Goal: Transaction & Acquisition: Book appointment/travel/reservation

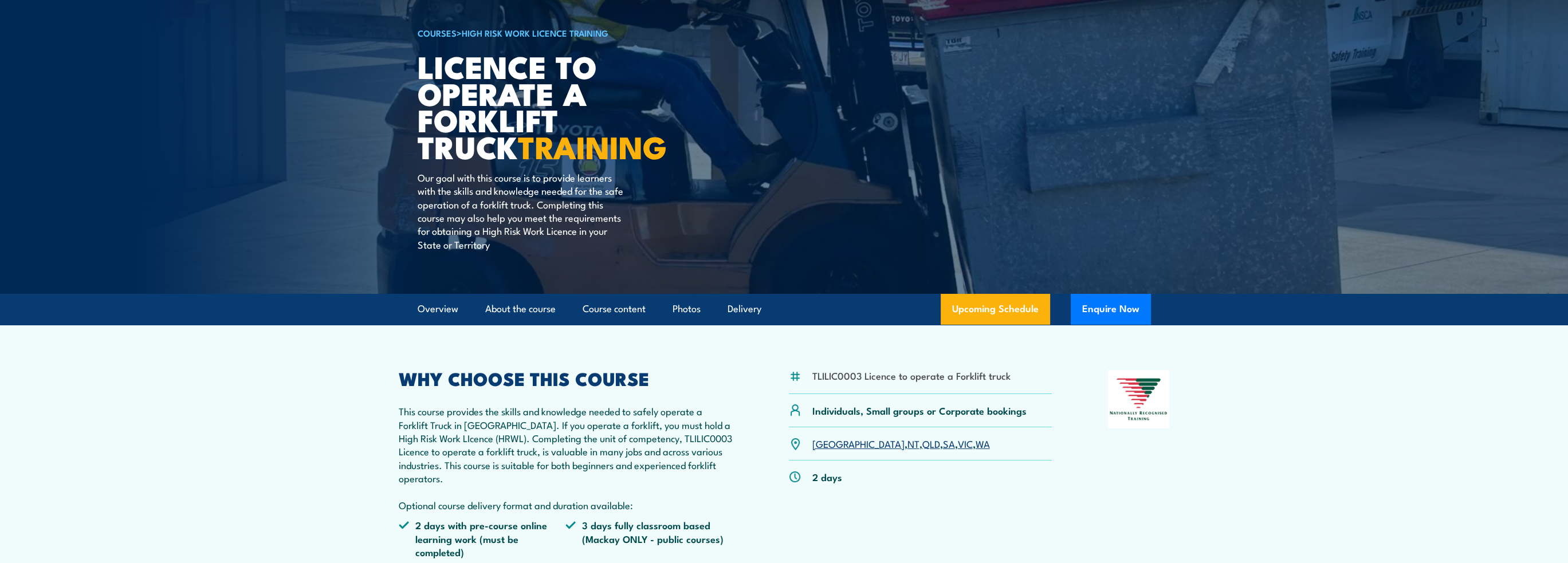
scroll to position [229, 0]
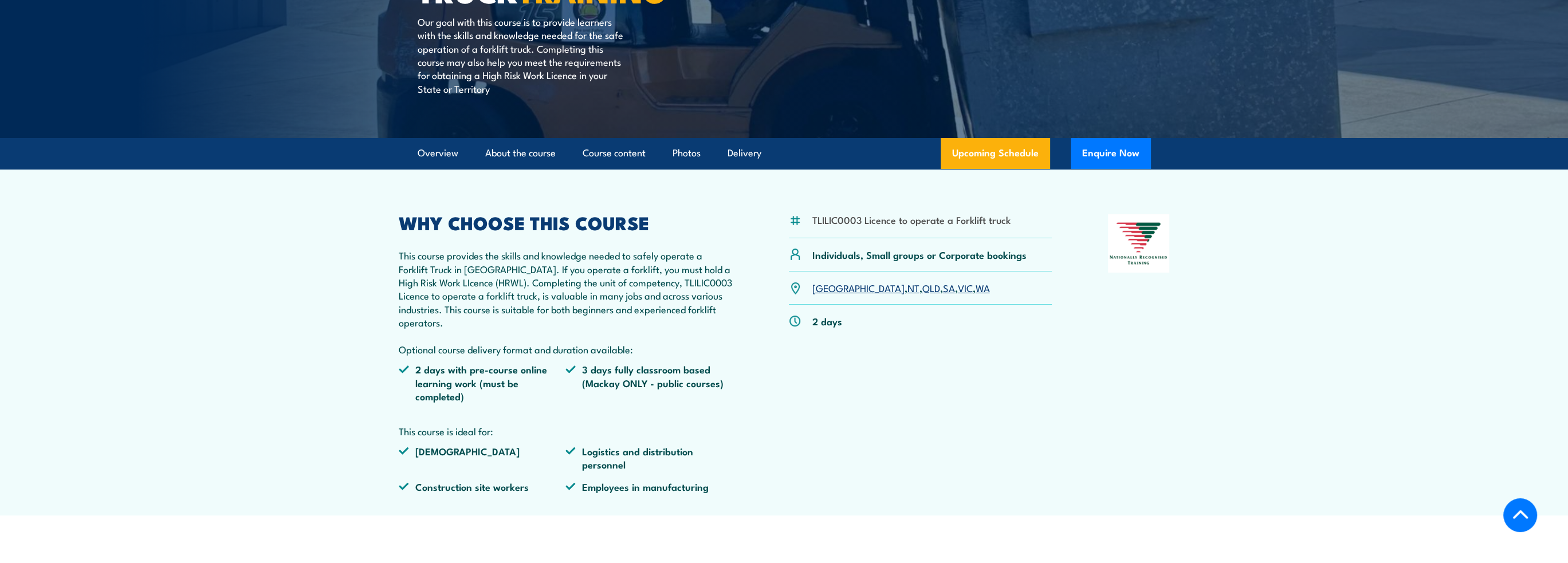
click at [958, 288] on link "VIC" at bounding box center [965, 287] width 15 height 14
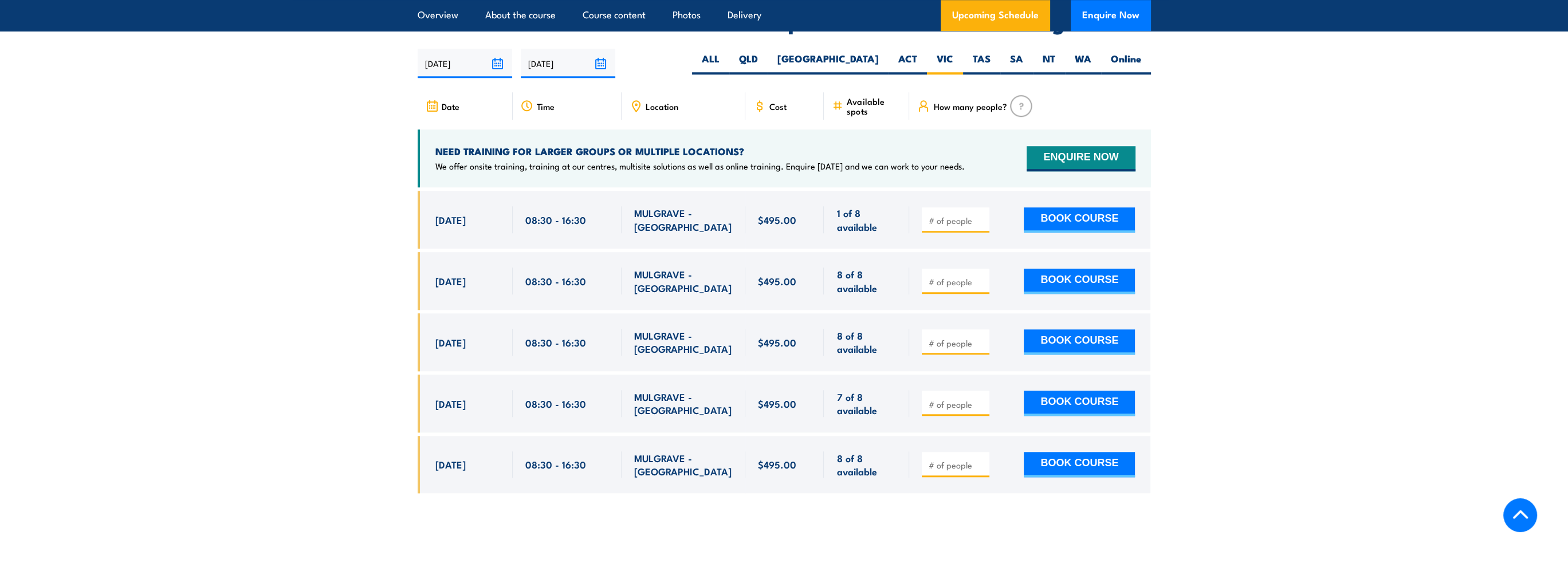
scroll to position [1933, 0]
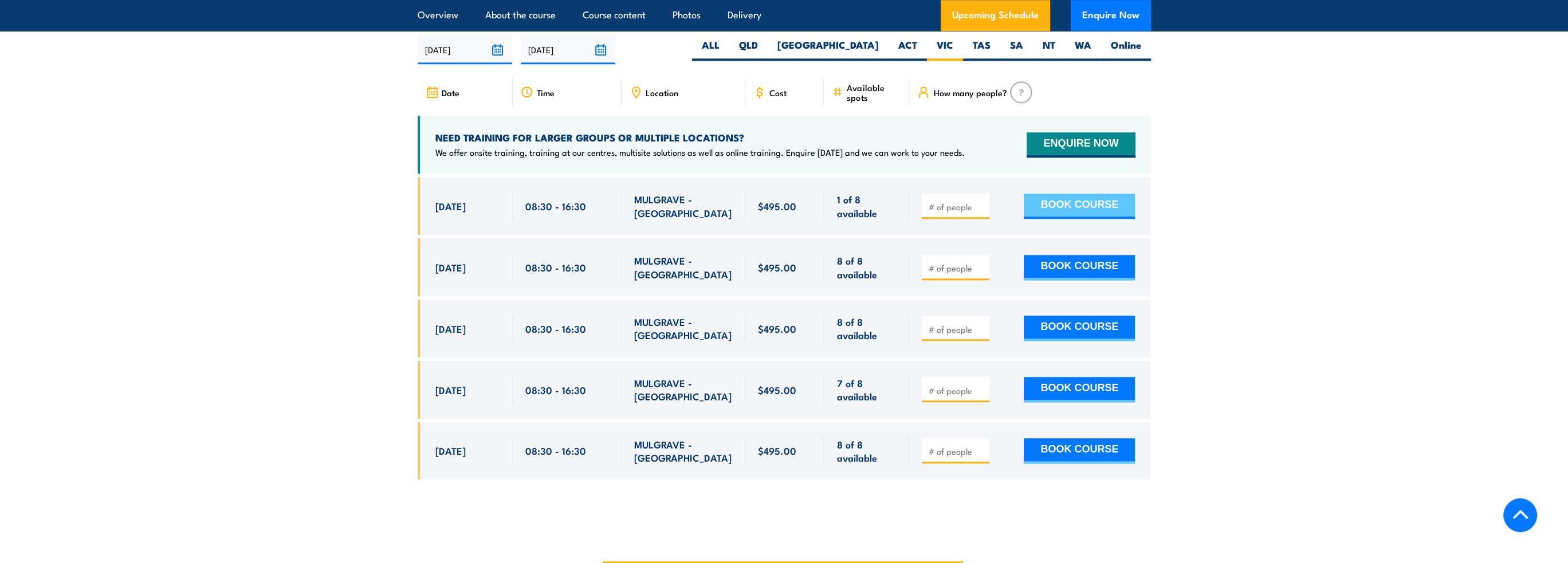
click at [1050, 194] on button "BOOK COURSE" at bounding box center [1079, 206] width 111 height 25
type input "1"
click at [981, 201] on input "1" at bounding box center [957, 207] width 58 height 11
click at [1052, 194] on button "BOOK COURSE" at bounding box center [1079, 206] width 111 height 25
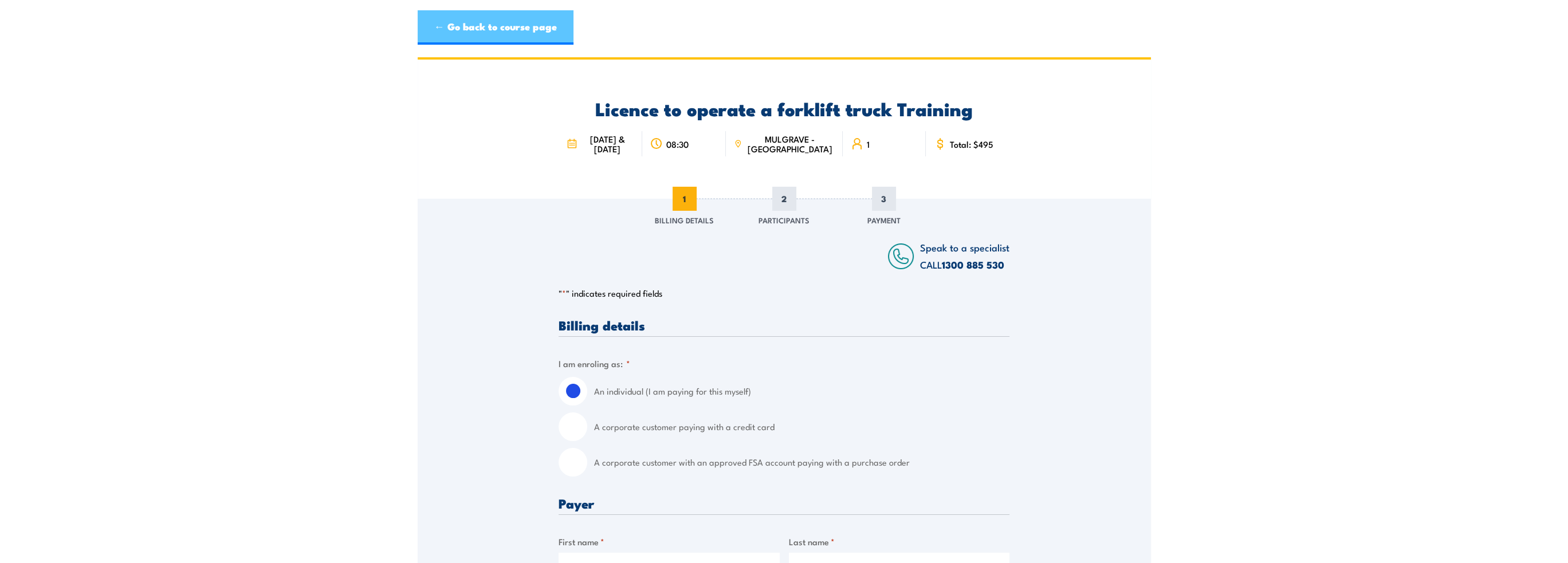
click at [508, 34] on link "← Go back to course page" at bounding box center [495, 27] width 156 height 34
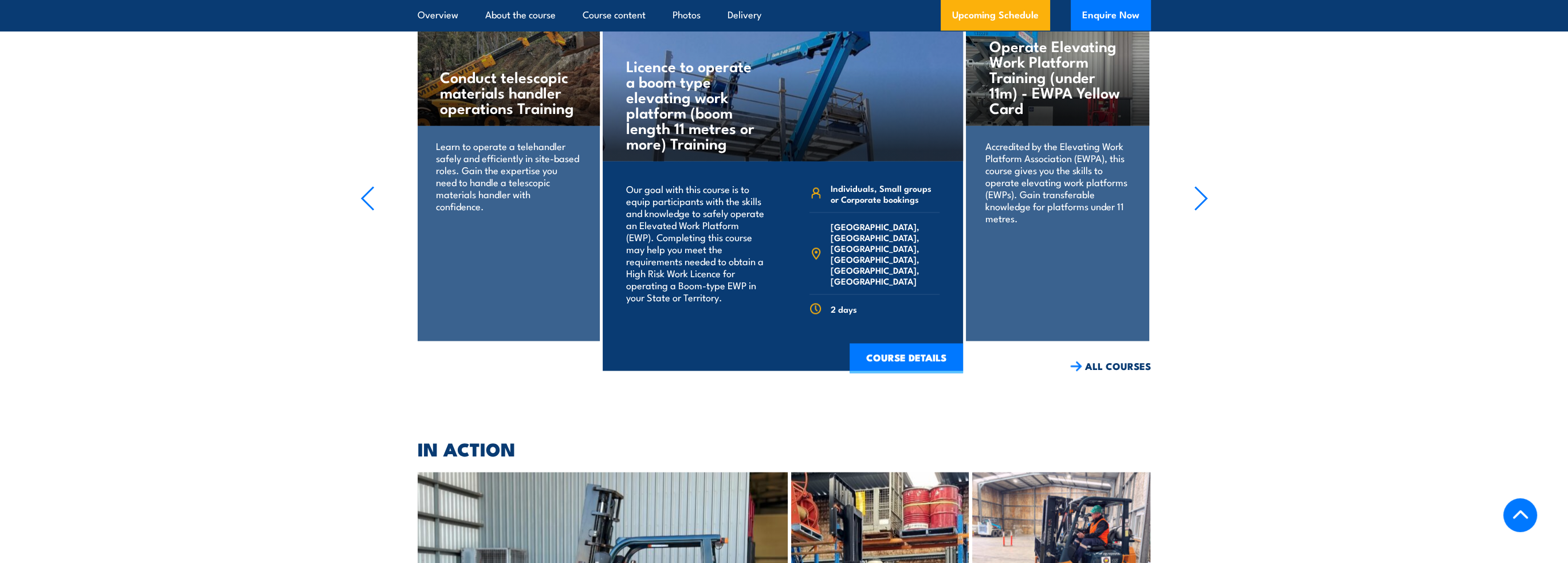
scroll to position [3863, 0]
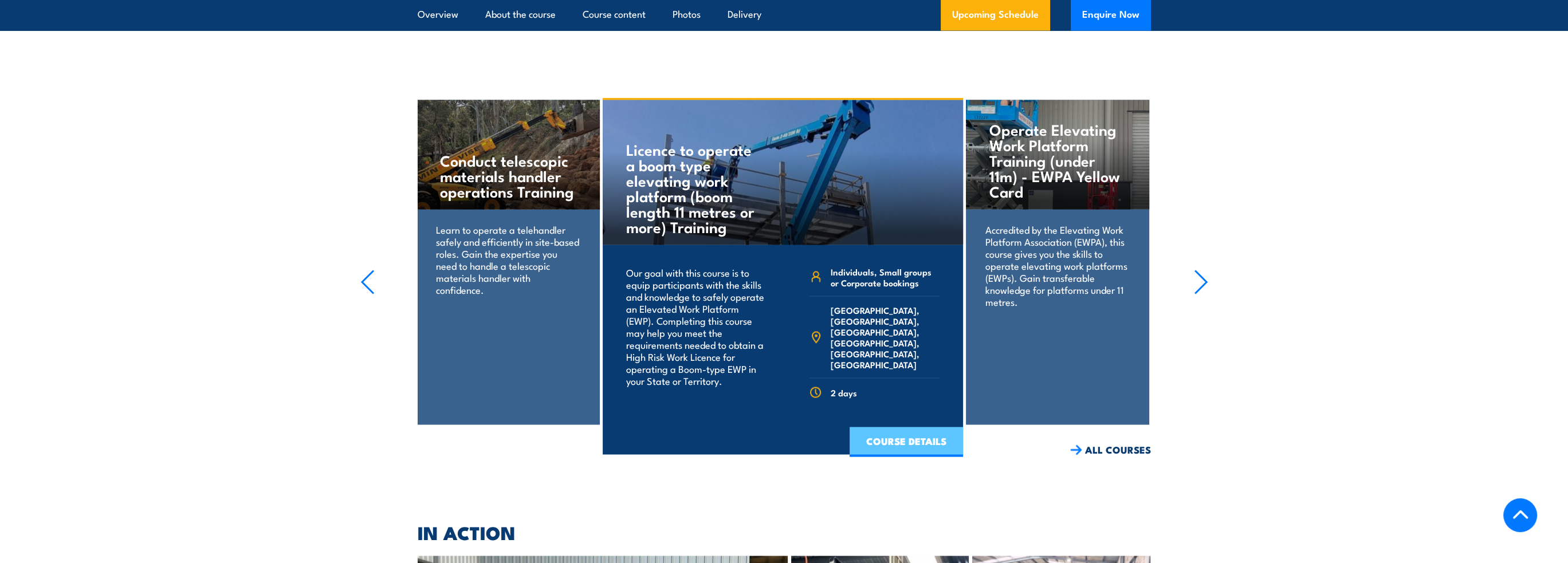
click at [885, 427] on link "COURSE DETAILS" at bounding box center [906, 442] width 113 height 30
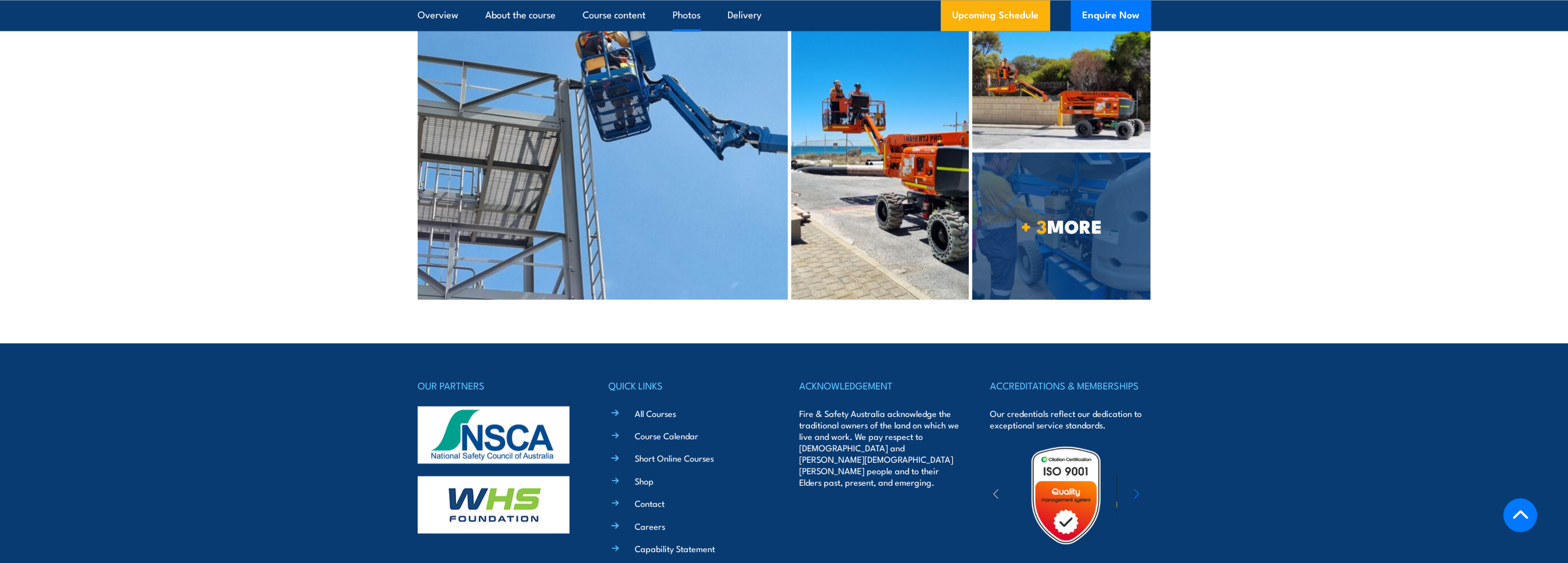
scroll to position [3259, 0]
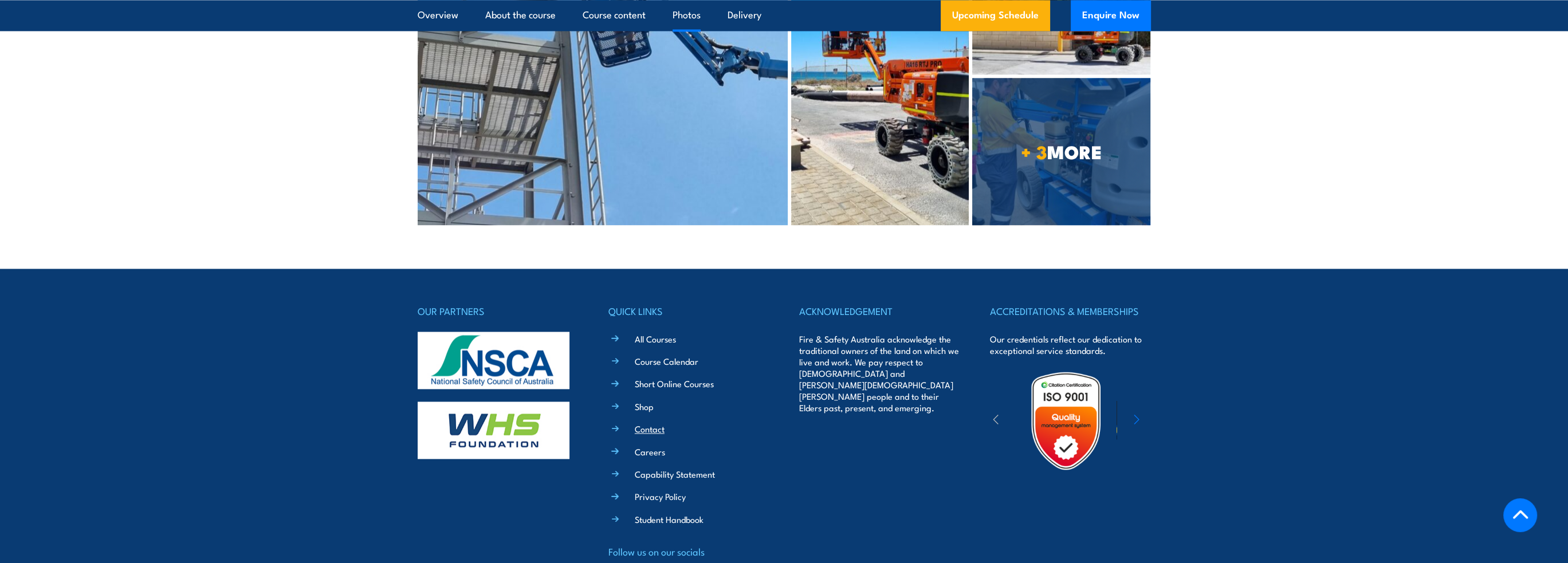
click at [648, 422] on link "Contact" at bounding box center [650, 428] width 30 height 12
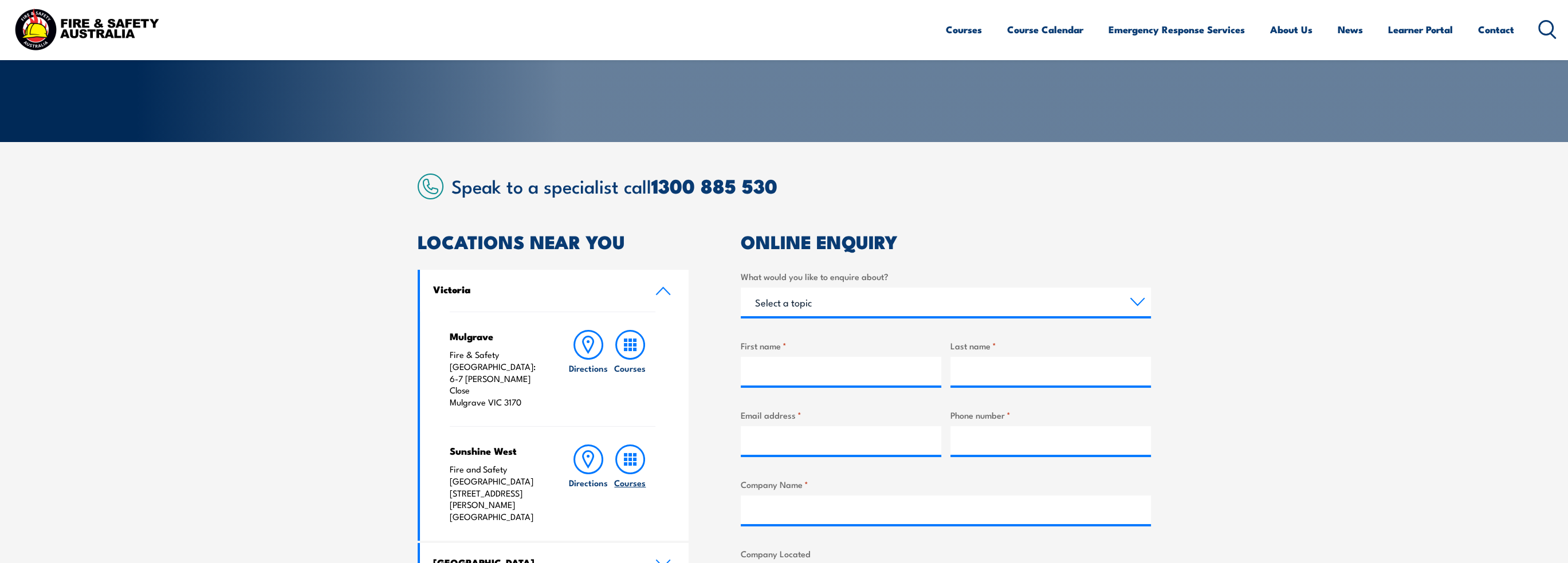
scroll to position [286, 0]
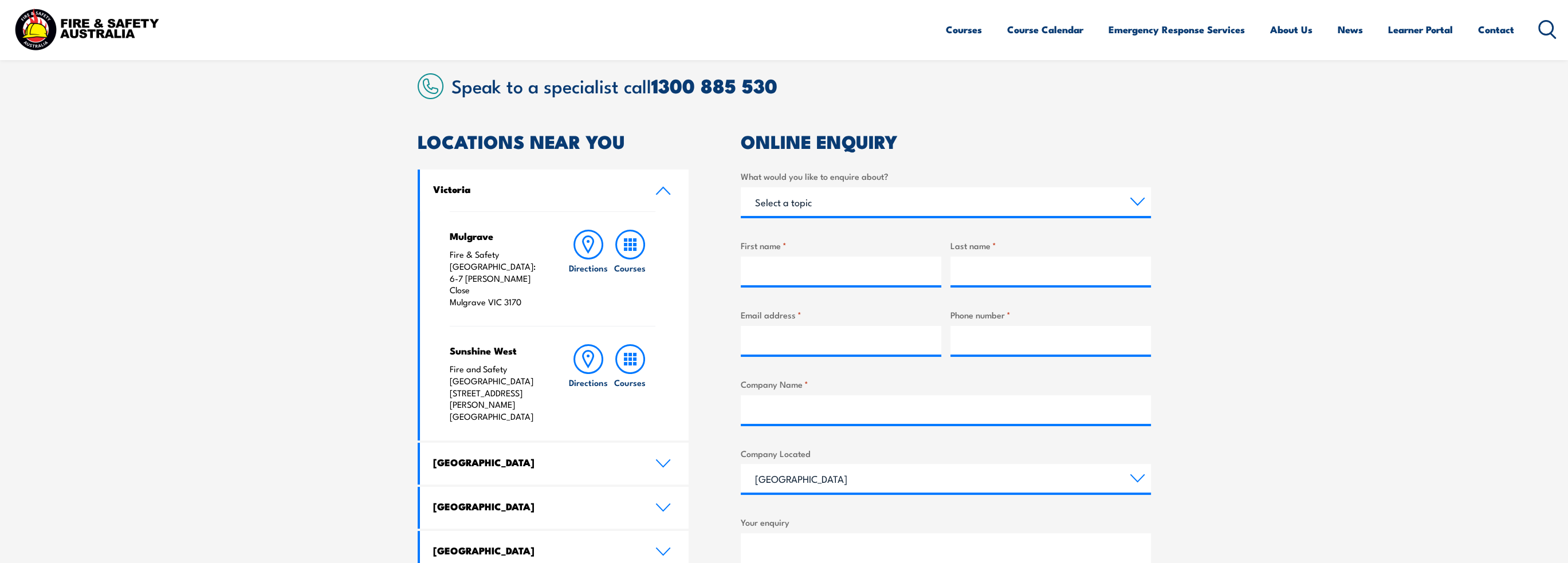
drag, startPoint x: 448, startPoint y: 266, endPoint x: 518, endPoint y: 279, distance: 71.2
click at [518, 279] on div "Mulgrave Fire & Safety Australia: 6-7 Hartnett Close Mulgrave VIC 3170 Directio…" at bounding box center [555, 326] width 269 height 229
click at [599, 247] on icon at bounding box center [588, 244] width 30 height 30
